Goal: Task Accomplishment & Management: Use online tool/utility

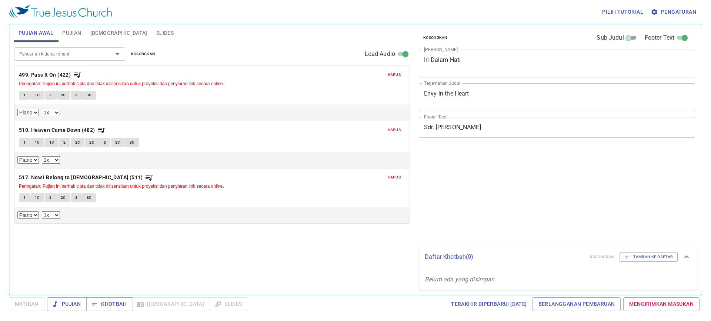
select select "1"
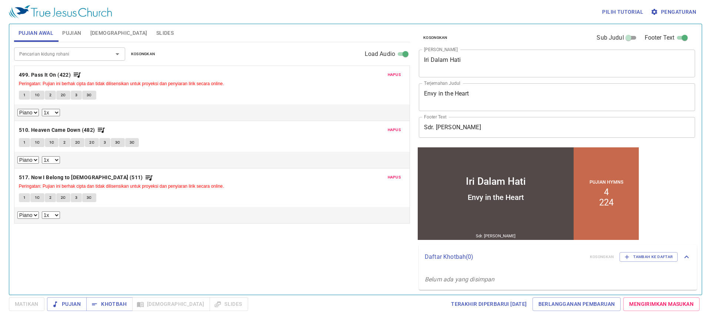
click at [398, 74] on span "Hapus" at bounding box center [394, 74] width 13 height 7
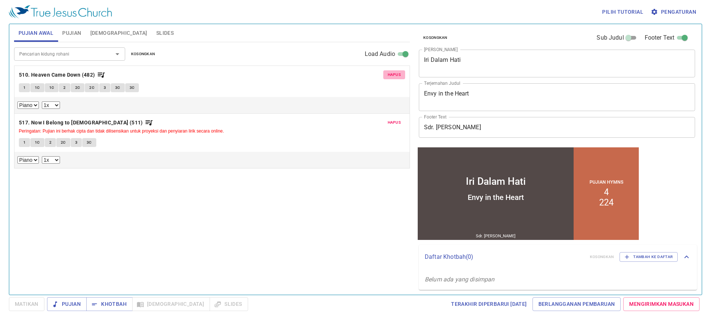
click at [398, 74] on span "Hapus" at bounding box center [394, 74] width 13 height 7
click at [398, 119] on span "Hapus" at bounding box center [394, 122] width 13 height 7
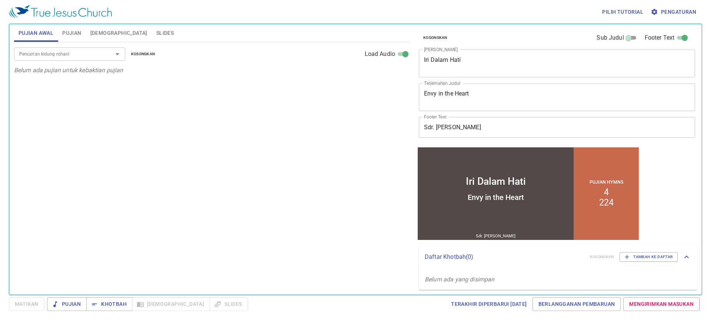
click at [98, 59] on div "Pencarian kidung rohani" at bounding box center [69, 53] width 111 height 13
click at [474, 55] on div "Iri Dalam Hati x Judul Khotbah" at bounding box center [557, 64] width 276 height 28
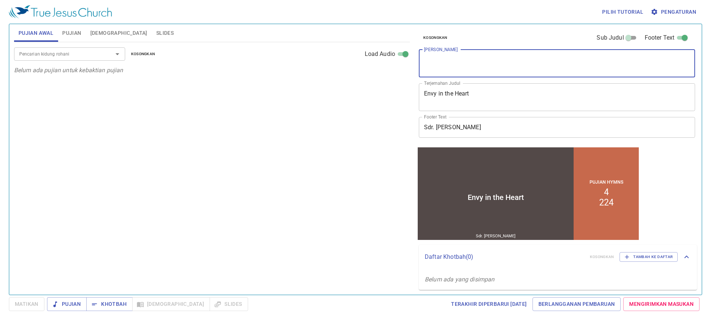
click at [501, 96] on textarea "Envy in the Heart" at bounding box center [557, 97] width 266 height 14
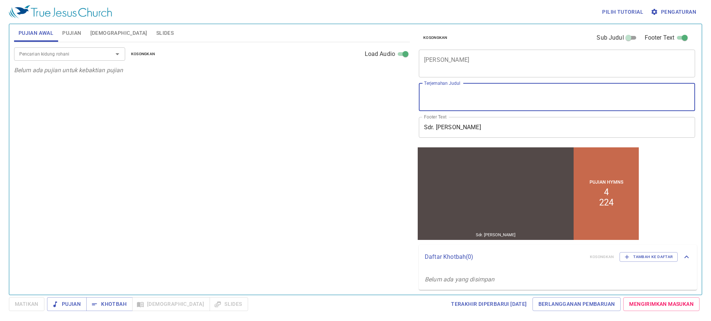
click at [479, 128] on input "Sdr. Jimmy" at bounding box center [557, 127] width 276 height 21
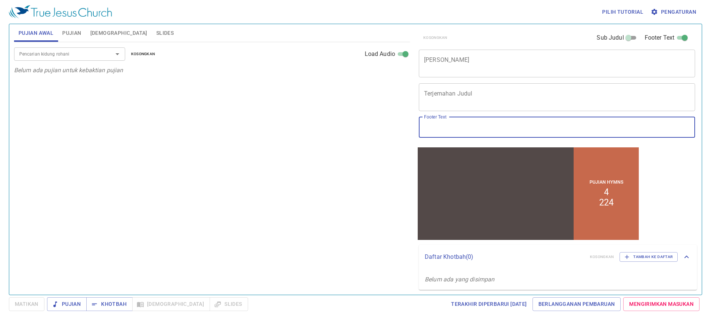
click at [105, 60] on div "Pencarian kidung rohani" at bounding box center [69, 53] width 111 height 13
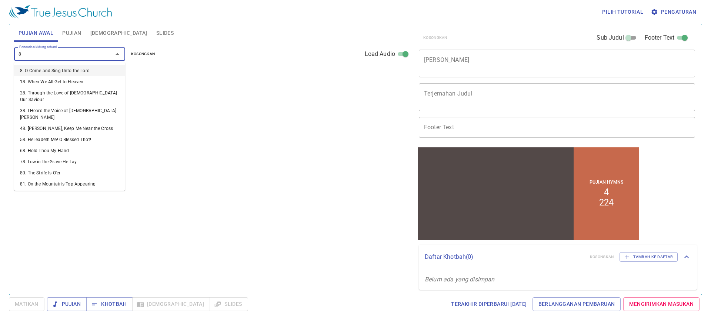
type input "88"
select select "1"
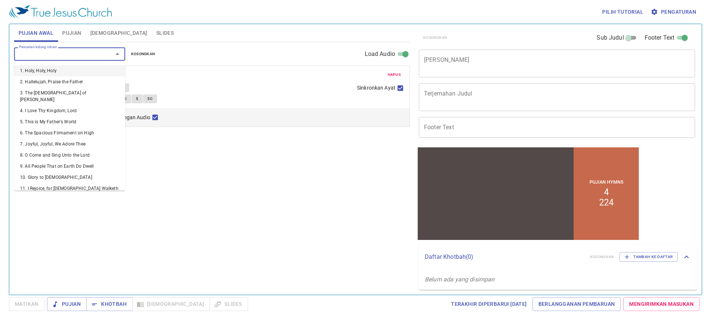
click at [100, 51] on input "Pencarian kidung rohani" at bounding box center [58, 54] width 85 height 9
type input "49"
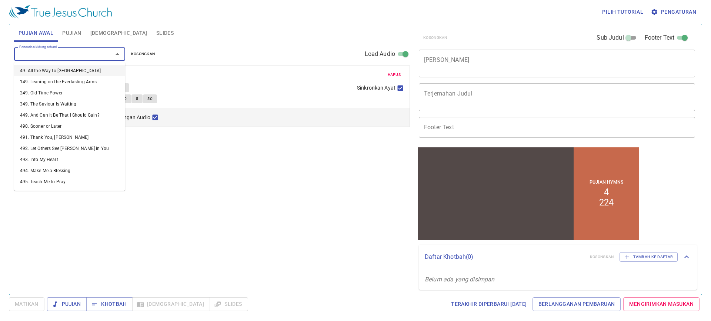
select select "1"
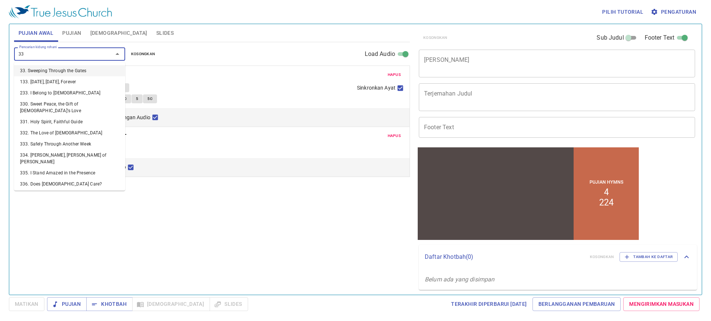
type input "337"
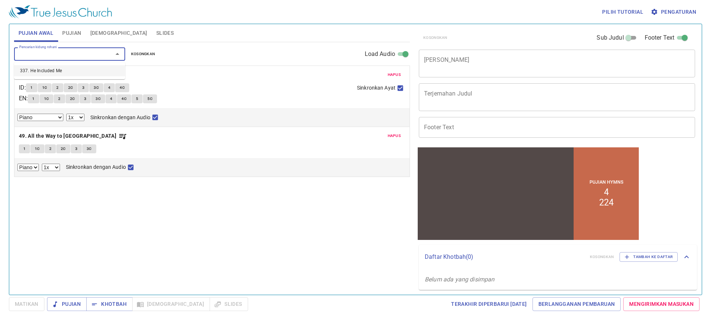
select select "1"
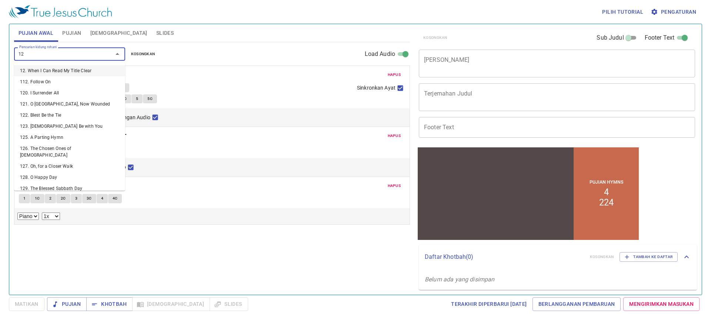
type input "128"
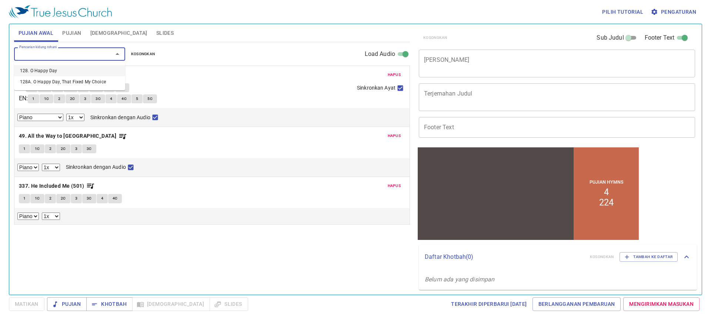
select select "1"
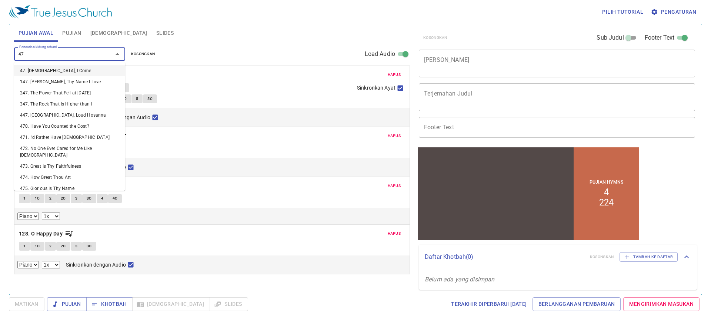
type input "478"
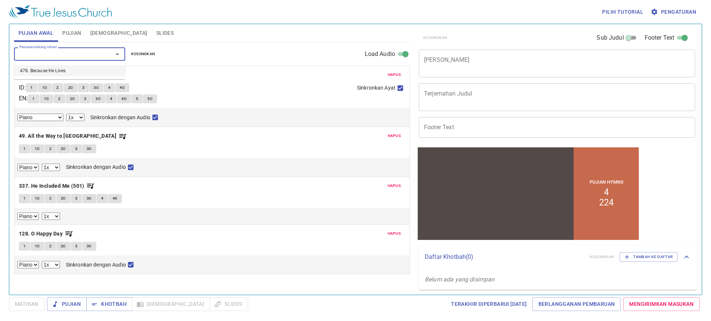
select select "1"
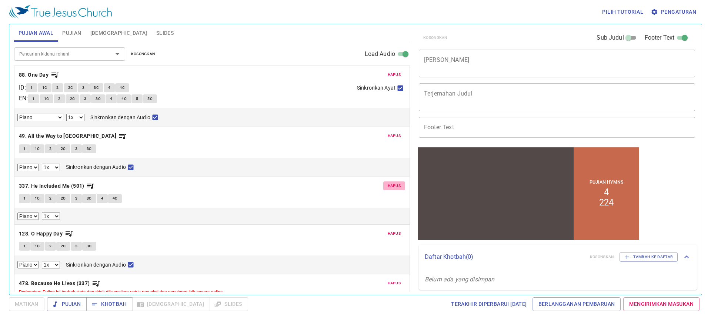
click at [388, 183] on span "Hapus" at bounding box center [394, 186] width 13 height 7
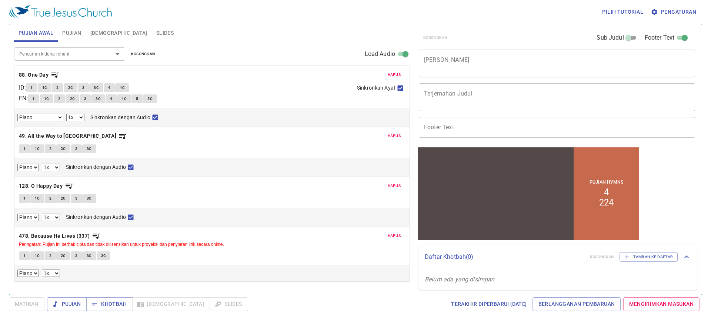
select select "1"
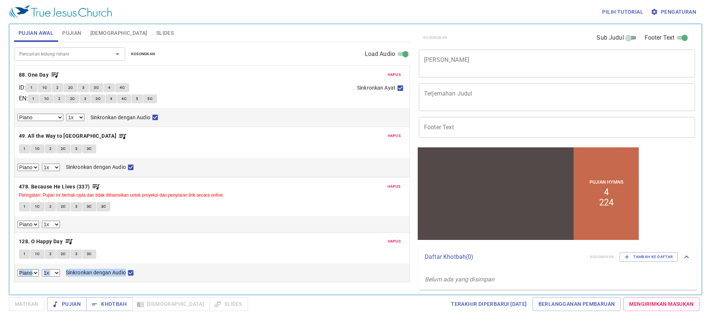
drag, startPoint x: 258, startPoint y: 252, endPoint x: 259, endPoint y: 196, distance: 56.3
click at [259, 232] on div "Hapus 88. One Day ID : 1 1C 2 2C 3 3C 4 4C EN : 1 1C 2 2C 3 3C 4 4C 5 5C Sinkro…" at bounding box center [212, 257] width 396 height 50
select select "1"
click at [65, 29] on span "Pujian" at bounding box center [71, 33] width 19 height 9
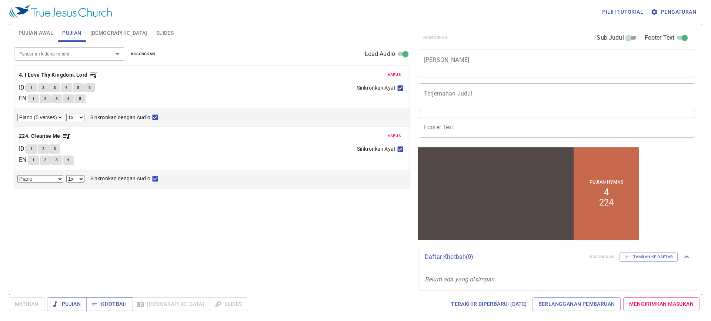
click at [397, 74] on span "Hapus" at bounding box center [394, 74] width 13 height 7
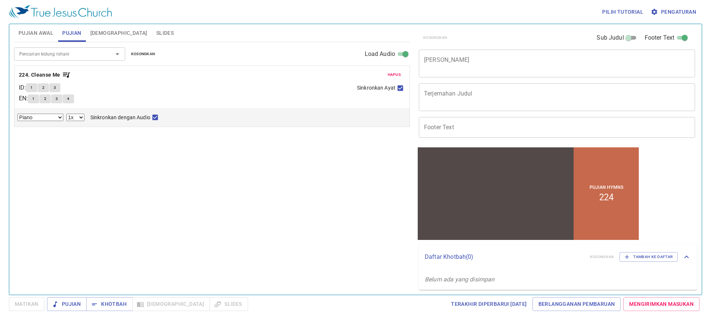
click at [397, 74] on span "Hapus" at bounding box center [394, 74] width 13 height 7
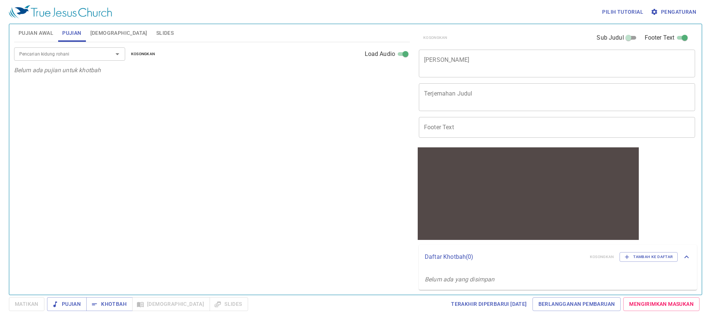
click at [415, 71] on div "Kosongkan Sub Judul Footer Text Judul Khotbah x Judul Khotbah Terjemahan Judul …" at bounding box center [556, 156] width 287 height 271
click at [424, 67] on textarea "[PERSON_NAME]" at bounding box center [557, 63] width 266 height 14
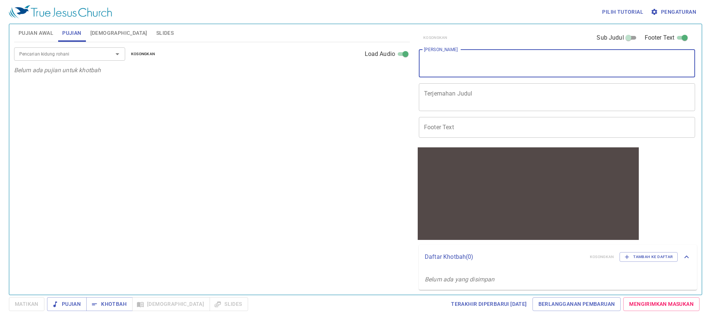
click at [443, 82] on div "Kosongkan Sub Judul Footer Text Judul Khotbah x Judul Khotbah Terjemahan Judul …" at bounding box center [556, 84] width 281 height 121
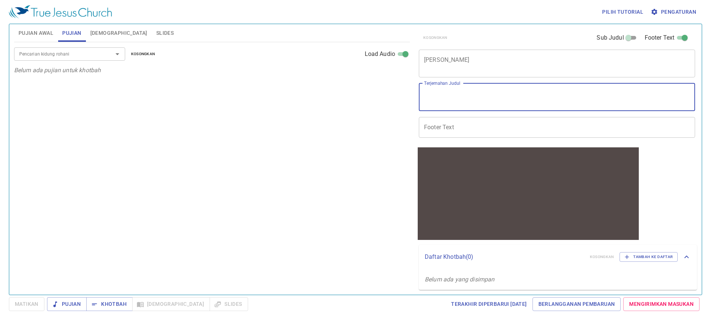
click at [438, 91] on textarea "Terjemahan Judul" at bounding box center [557, 97] width 266 height 14
type textarea "T"
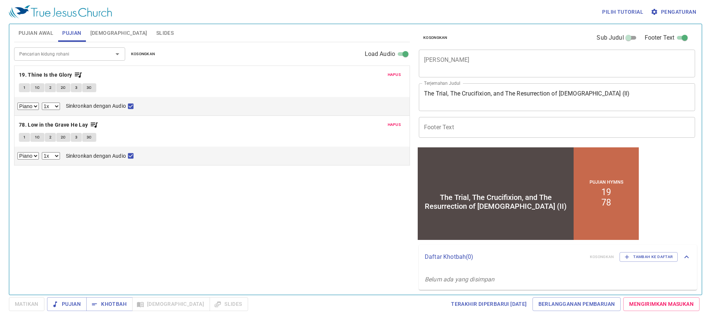
click at [156, 35] on span "Slides" at bounding box center [164, 33] width 17 height 9
click at [152, 26] on button "Slides" at bounding box center [165, 33] width 26 height 18
click at [152, 28] on button "Slides" at bounding box center [165, 33] width 26 height 18
click at [156, 32] on span "Slides" at bounding box center [164, 33] width 17 height 9
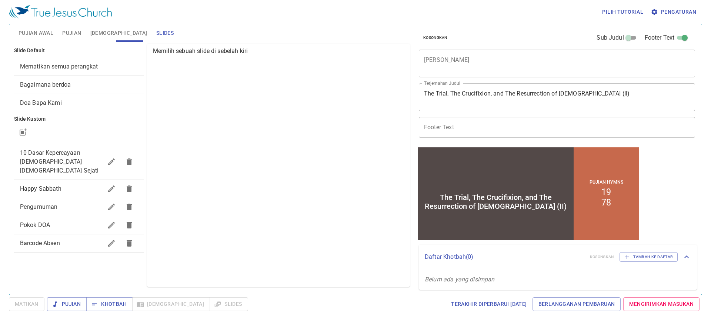
click at [55, 240] on span "Barcode Absen" at bounding box center [40, 243] width 40 height 7
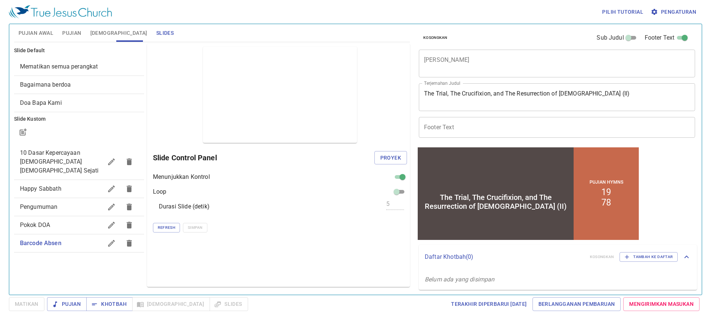
click at [101, 92] on div "Bagaimana berdoa" at bounding box center [79, 85] width 130 height 18
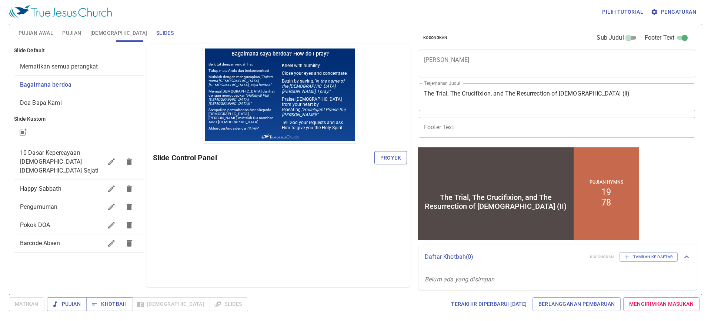
click at [379, 162] on button "Proyek" at bounding box center [390, 158] width 33 height 14
click at [49, 240] on span "Barcode Absen" at bounding box center [40, 243] width 40 height 7
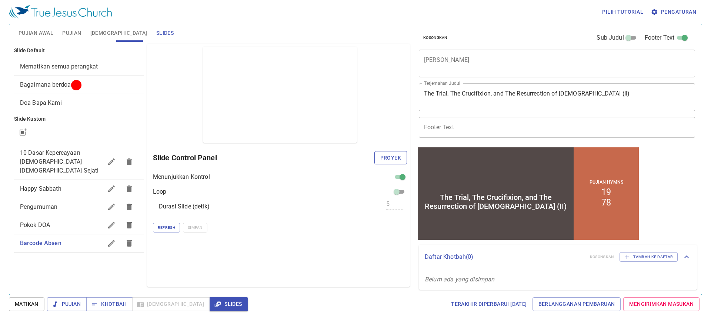
click at [388, 155] on span "Proyek" at bounding box center [390, 157] width 21 height 9
click at [468, 90] on textarea "The Trial, The Crucifixion, and The Resurrection of [DEMOGRAPHIC_DATA] (II)" at bounding box center [557, 97] width 266 height 14
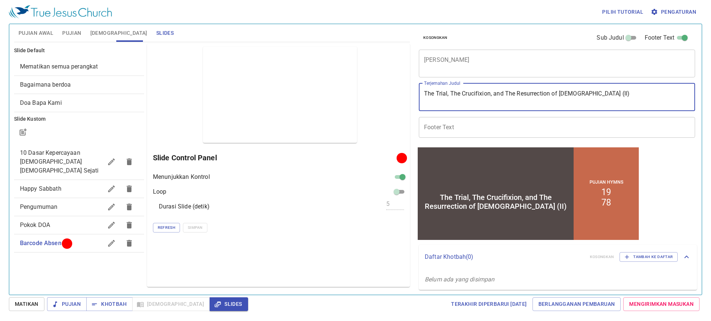
click at [426, 63] on textarea "[PERSON_NAME]" at bounding box center [557, 63] width 266 height 14
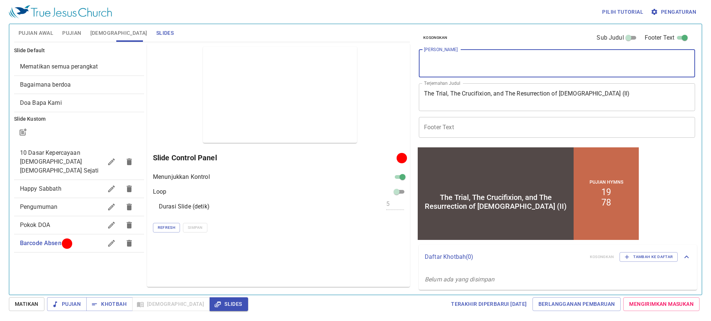
paste textarea "Pengadilan, Penyaliban, [PERSON_NAME] Kebangkitan [DEMOGRAPHIC_DATA] (II)"
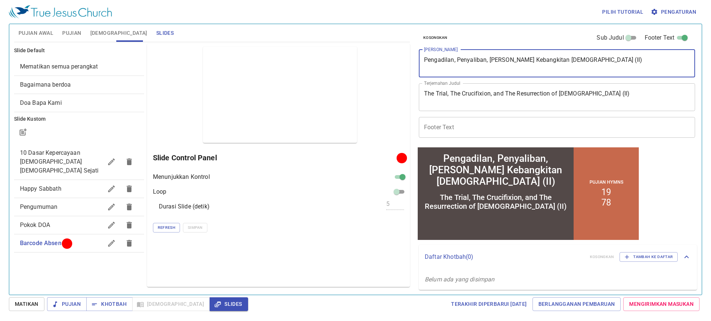
type textarea "Pengadilan, Penyaliban, [PERSON_NAME] Kebangkitan [DEMOGRAPHIC_DATA] (II)"
click at [469, 140] on div "Footer Text Footer Text" at bounding box center [554, 127] width 276 height 27
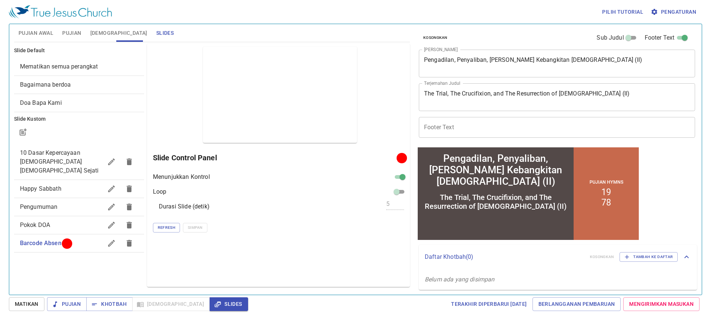
drag, startPoint x: 467, startPoint y: 134, endPoint x: 473, endPoint y: 131, distance: 6.1
click at [467, 134] on input "Footer Text" at bounding box center [557, 127] width 276 height 21
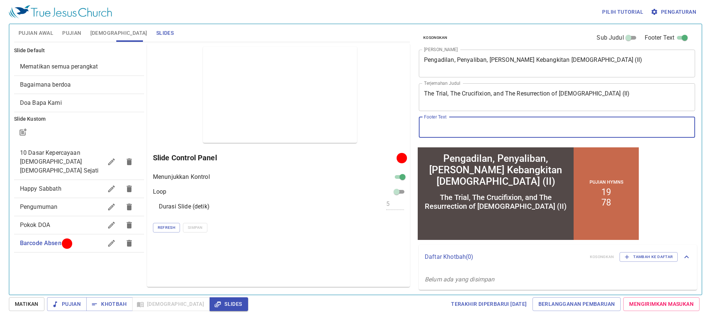
type input "B"
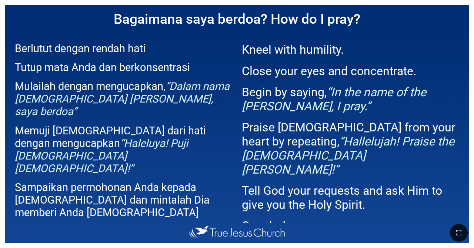
drag, startPoint x: 459, startPoint y: 235, endPoint x: 460, endPoint y: 254, distance: 19.7
click at [296, 235] on icon "button" at bounding box center [458, 232] width 9 height 9
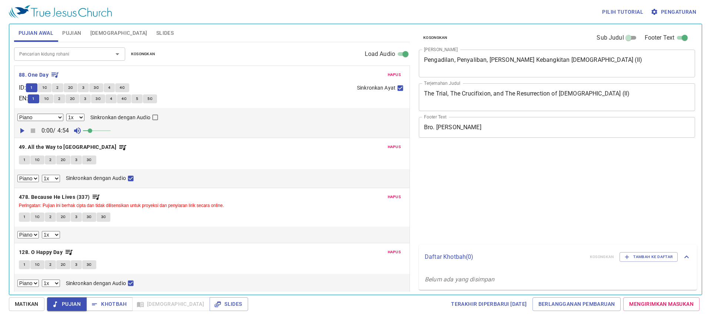
select select "1"
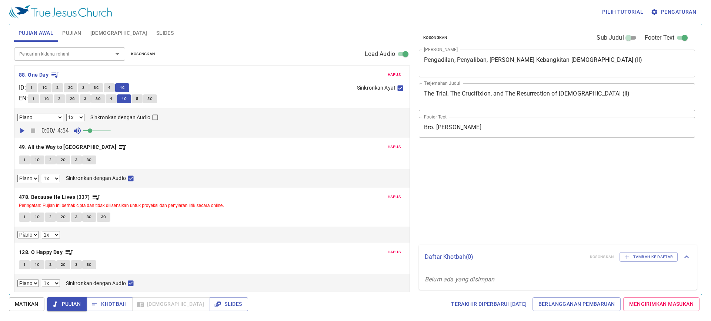
select select "1"
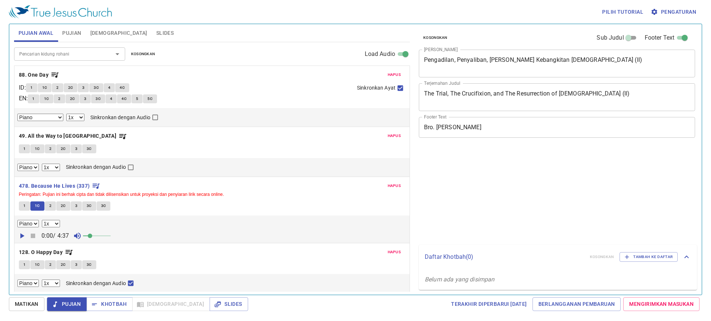
select select "1"
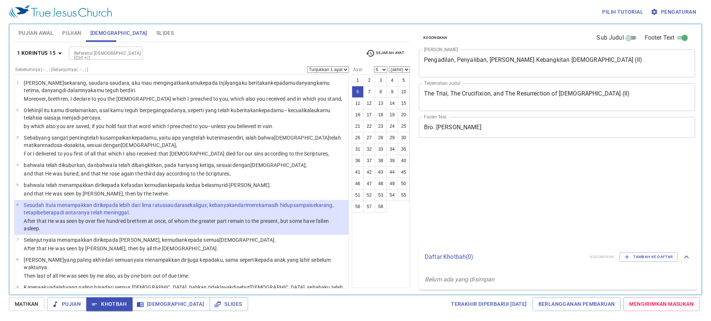
select select "6"
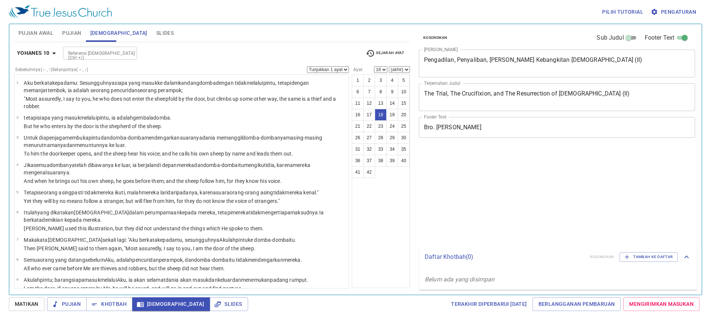
select select "18"
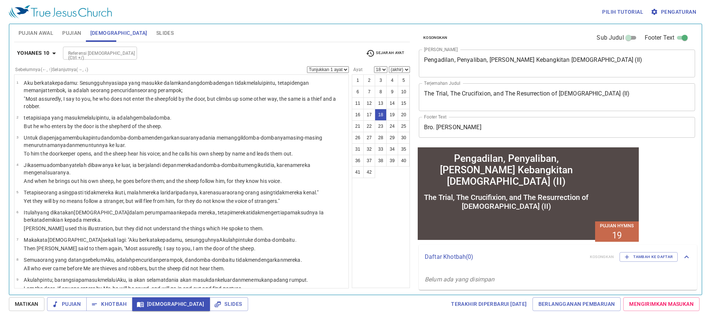
scroll to position [316, 0]
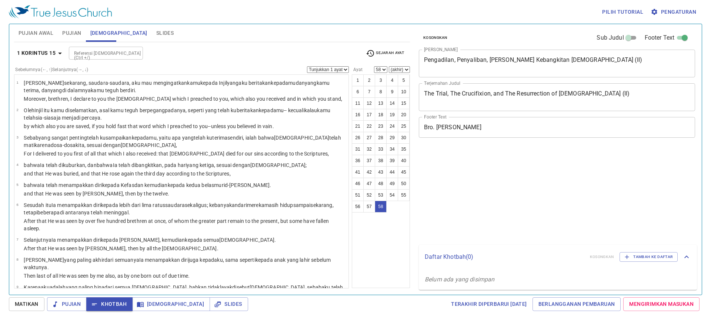
select select "58"
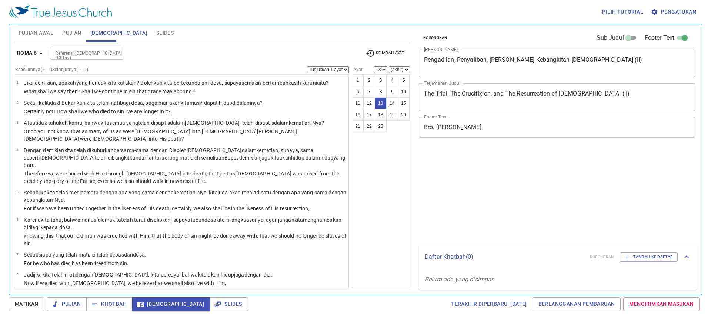
select select "13"
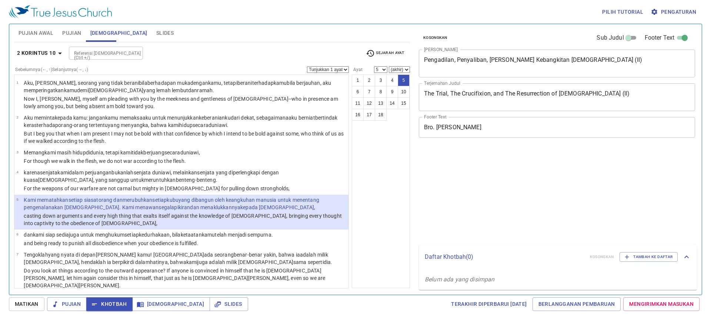
select select "5"
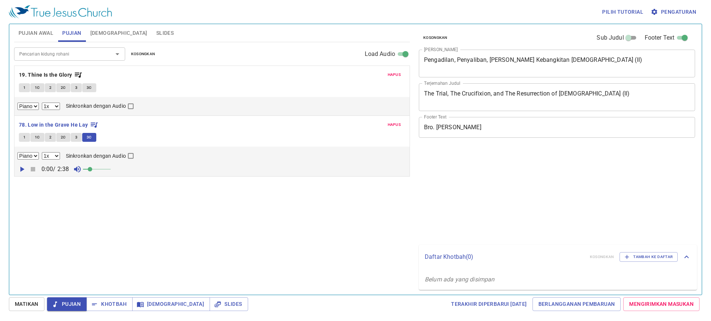
select select "1"
